Goal: Task Accomplishment & Management: Manage account settings

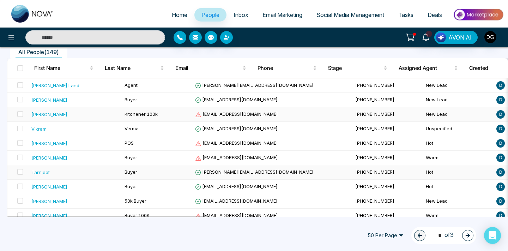
scroll to position [68, 0]
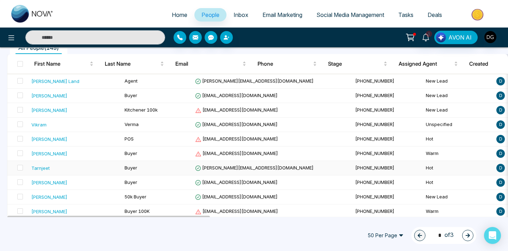
click at [64, 168] on div "Tarnjeet" at bounding box center [74, 167] width 87 height 7
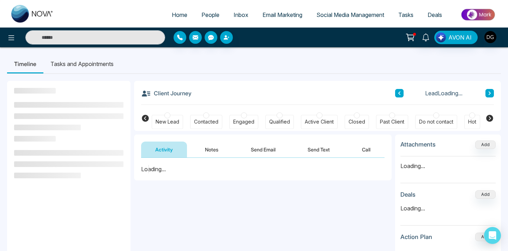
click at [207, 147] on button "Notes" at bounding box center [212, 149] width 42 height 16
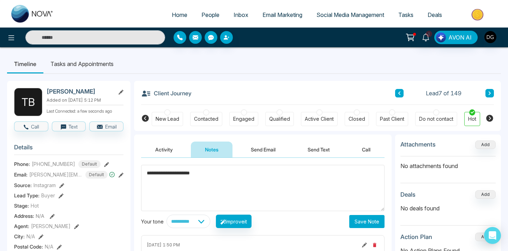
type textarea "**********"
click at [378, 224] on button "Save Note" at bounding box center [366, 221] width 35 height 13
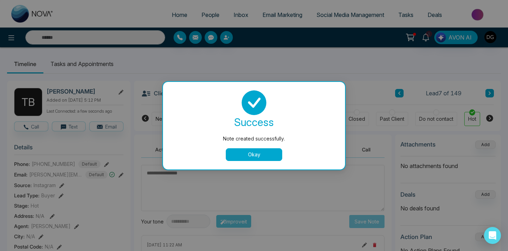
click at [260, 164] on div "success Note created successfully. Okay" at bounding box center [254, 125] width 182 height 87
click at [259, 162] on div "success Note created successfully. Okay" at bounding box center [254, 125] width 182 height 87
click at [254, 155] on button "Okay" at bounding box center [254, 154] width 56 height 13
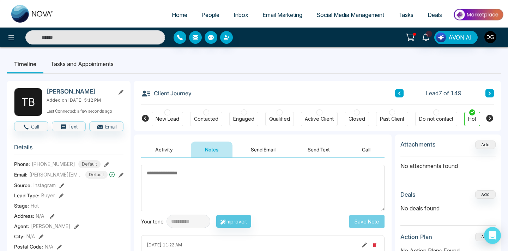
click at [254, 155] on button "Send Email" at bounding box center [263, 149] width 53 height 16
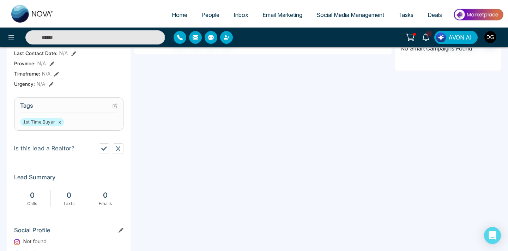
scroll to position [270, 0]
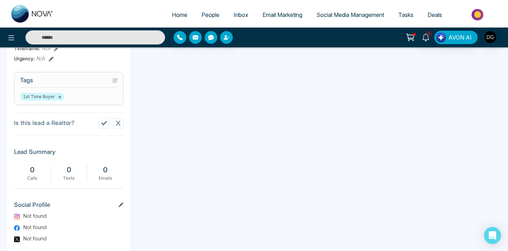
click at [207, 18] on span "People" at bounding box center [210, 14] width 18 height 7
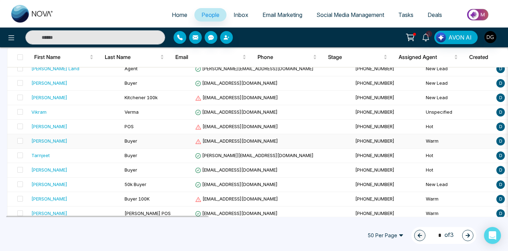
scroll to position [85, 0]
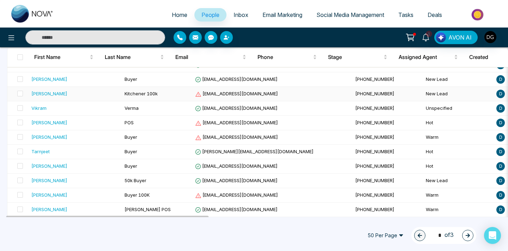
click at [92, 94] on div "[PERSON_NAME]" at bounding box center [74, 93] width 87 height 7
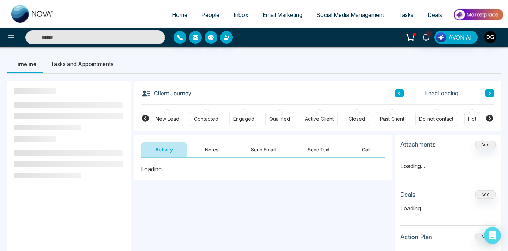
click at [217, 148] on button "Notes" at bounding box center [212, 149] width 42 height 16
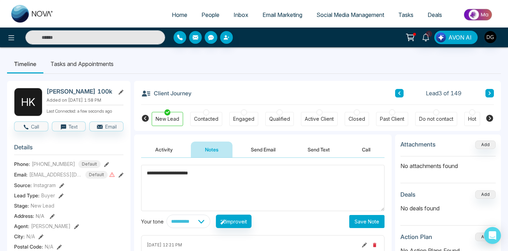
type textarea "**********"
click at [369, 222] on button "Save Note" at bounding box center [366, 221] width 35 height 13
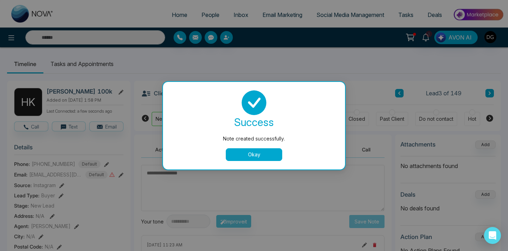
click at [269, 158] on button "Okay" at bounding box center [254, 154] width 56 height 13
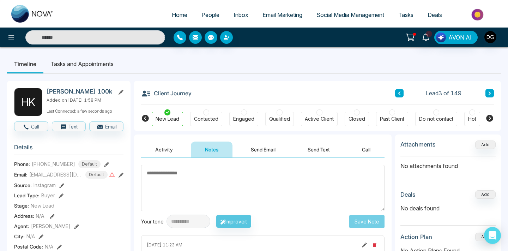
click at [210, 13] on span "People" at bounding box center [210, 14] width 18 height 7
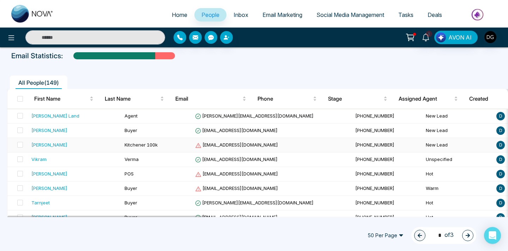
scroll to position [39, 0]
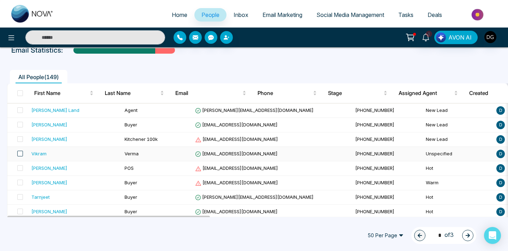
click at [21, 153] on span at bounding box center [20, 154] width 6 height 6
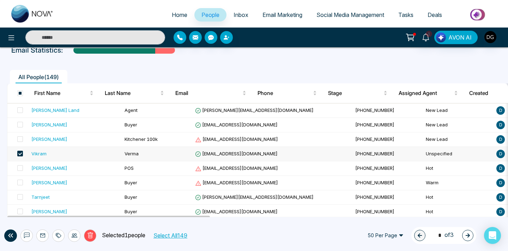
click at [91, 237] on icon at bounding box center [90, 235] width 6 height 6
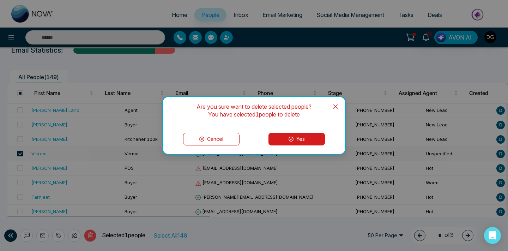
click at [276, 141] on button "Yes" at bounding box center [296, 139] width 56 height 13
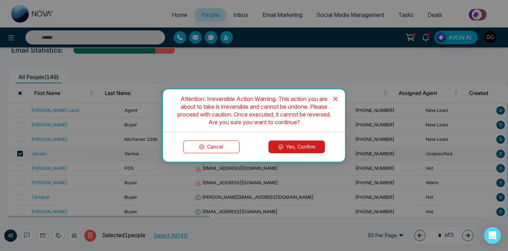
click at [289, 150] on button "Yes, Confirm" at bounding box center [296, 146] width 56 height 13
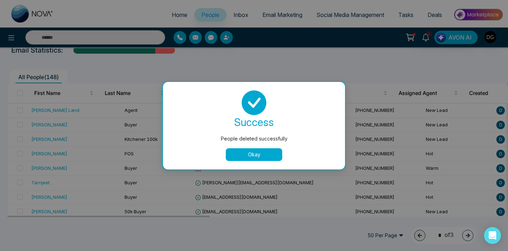
click at [235, 152] on button "Okay" at bounding box center [254, 154] width 56 height 13
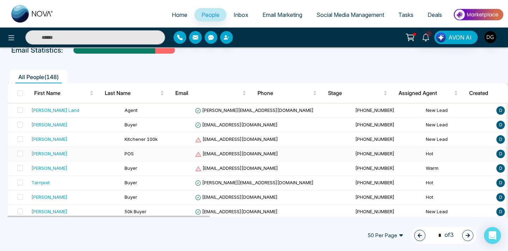
click at [51, 151] on div "[PERSON_NAME]" at bounding box center [49, 153] width 36 height 7
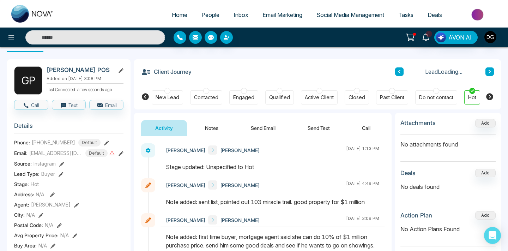
scroll to position [28, 0]
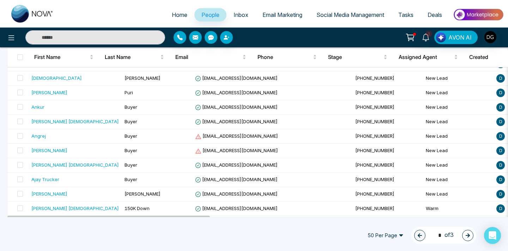
scroll to position [650, 0]
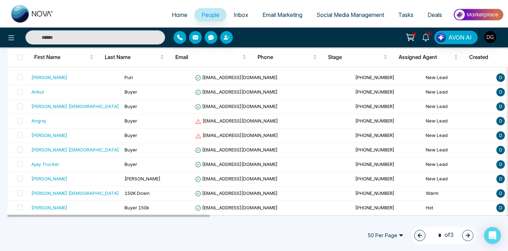
click at [425, 34] on icon at bounding box center [425, 38] width 7 height 8
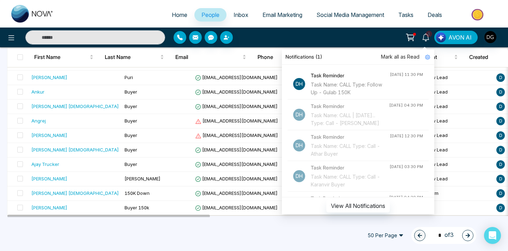
click at [282, 36] on div at bounding box center [232, 37] width 118 height 13
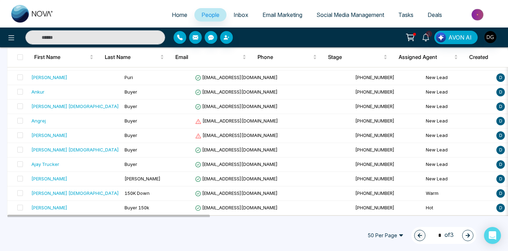
click at [174, 13] on span "Home" at bounding box center [180, 14] width 16 height 7
select select "*"
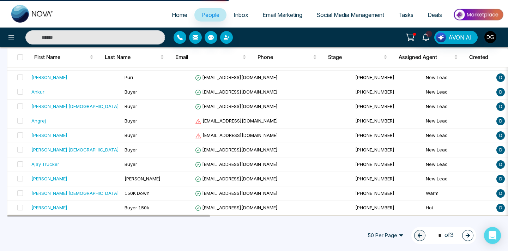
select select "*"
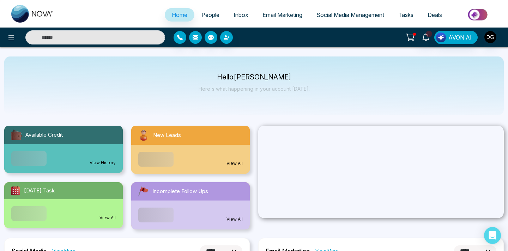
click at [204, 13] on span "People" at bounding box center [210, 14] width 18 height 7
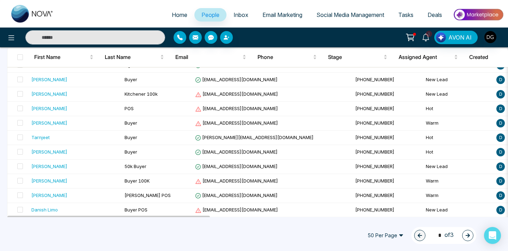
scroll to position [84, 0]
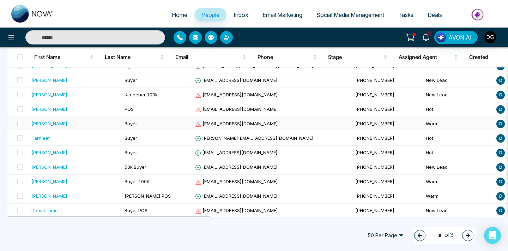
click at [93, 124] on div "[PERSON_NAME]" at bounding box center [74, 123] width 87 height 7
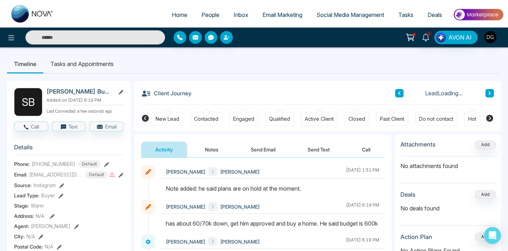
scroll to position [7, 0]
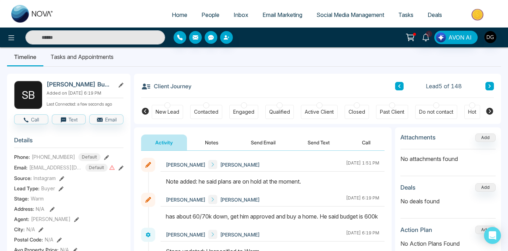
click at [177, 113] on div "New Lead" at bounding box center [168, 111] width 24 height 7
click at [212, 10] on link "People" at bounding box center [210, 14] width 32 height 13
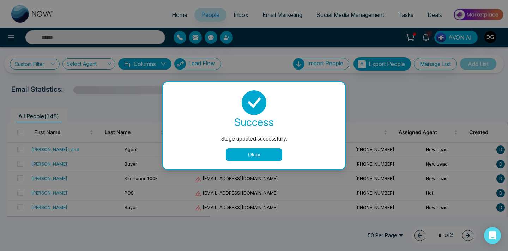
click at [238, 148] on button "Okay" at bounding box center [254, 154] width 56 height 13
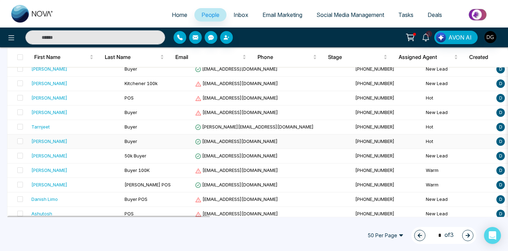
scroll to position [96, 0]
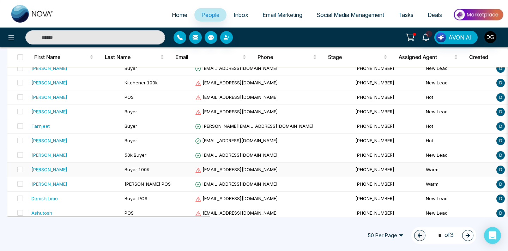
click at [224, 173] on td "[EMAIL_ADDRESS][DOMAIN_NAME]" at bounding box center [272, 170] width 160 height 14
